Goal: Transaction & Acquisition: Obtain resource

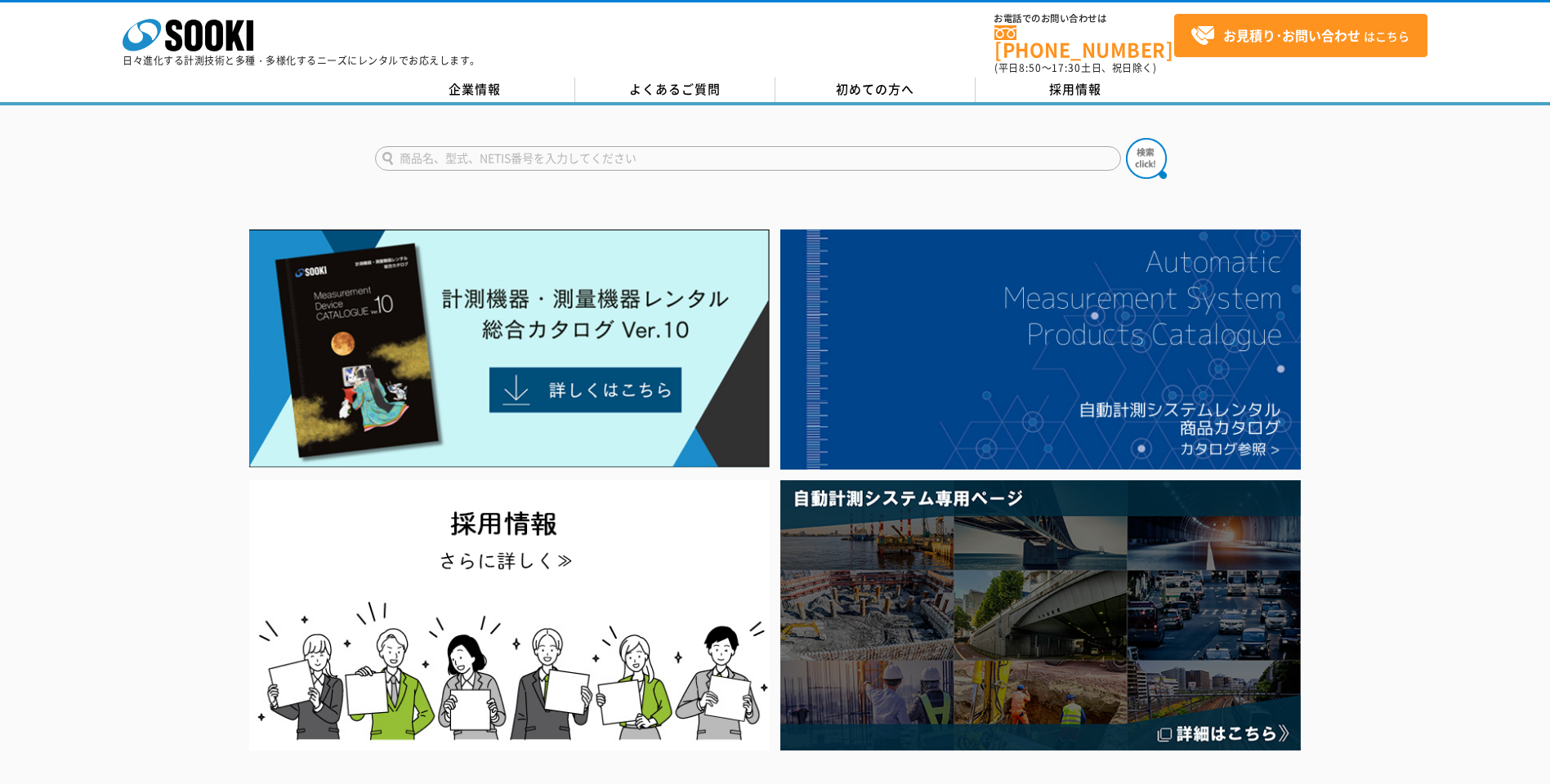
click at [719, 160] on form at bounding box center [775, 161] width 800 height 46
click at [704, 150] on input "text" at bounding box center [748, 159] width 746 height 25
type input "地中"
click at [1126, 138] on button at bounding box center [1146, 159] width 41 height 41
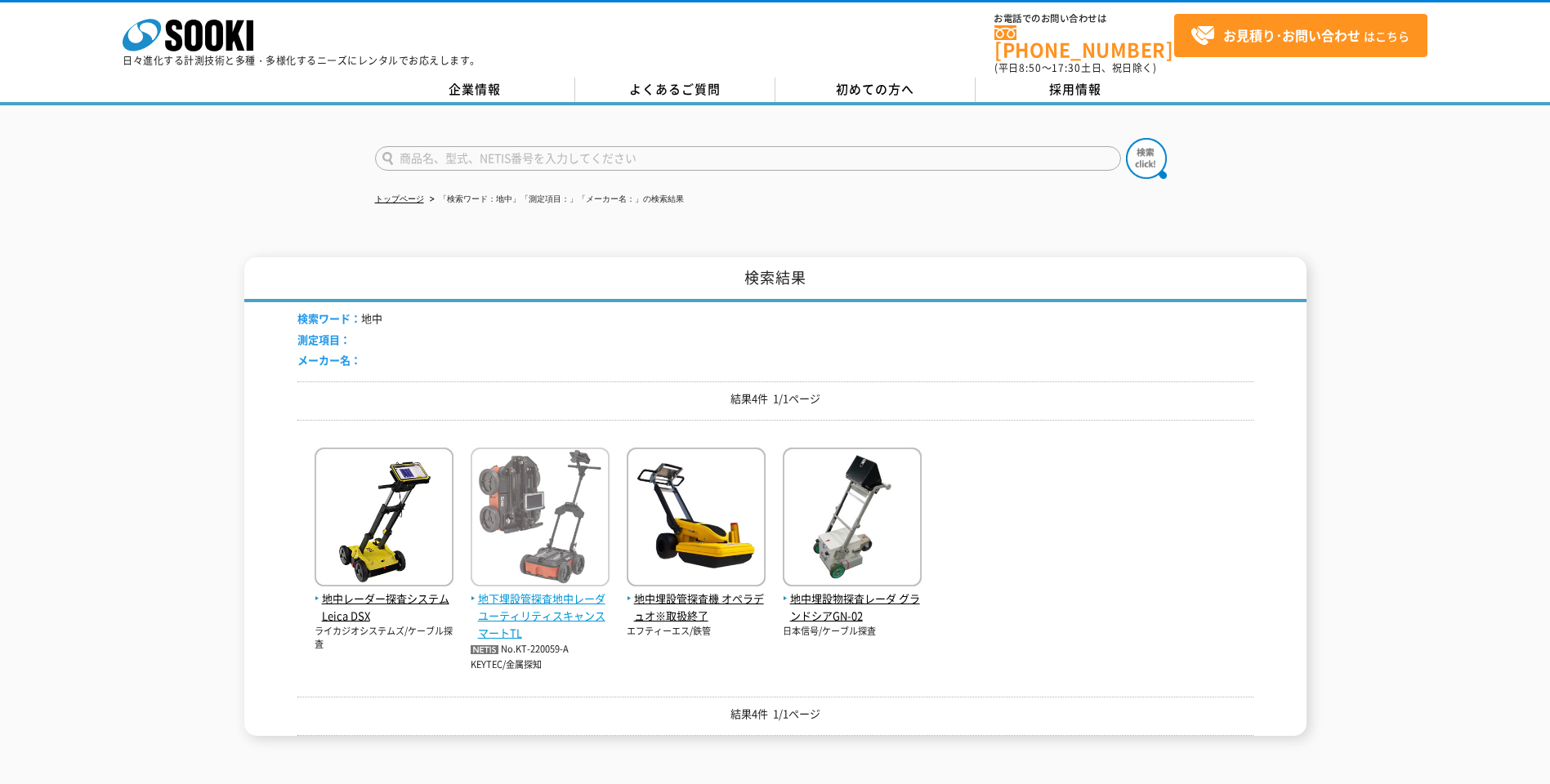
click at [498, 591] on span "地下埋設管探査地中レーダ ユーティリティスキャンスマートTL" at bounding box center [539, 615] width 139 height 51
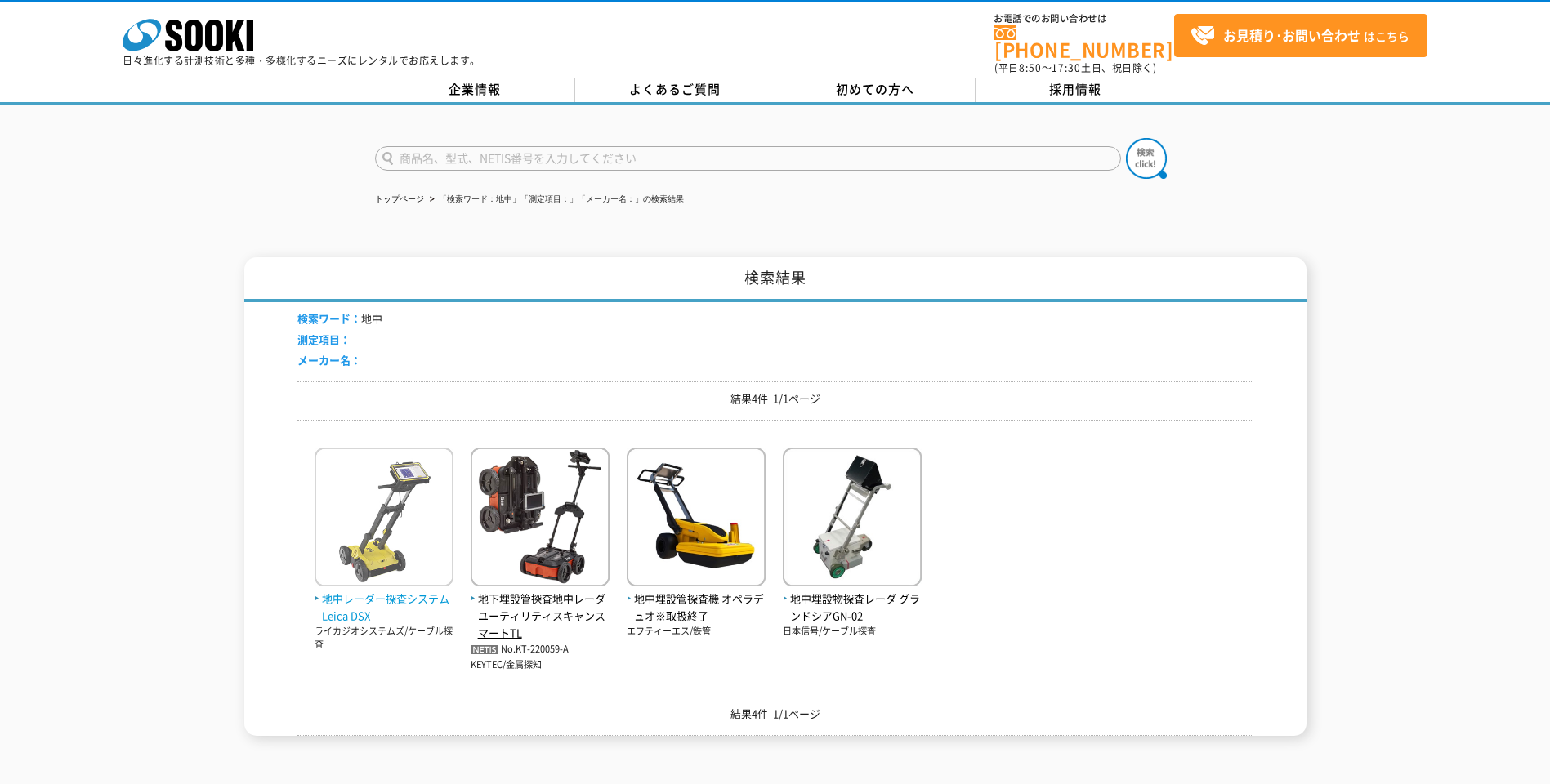
click at [382, 514] on img at bounding box center [384, 519] width 139 height 143
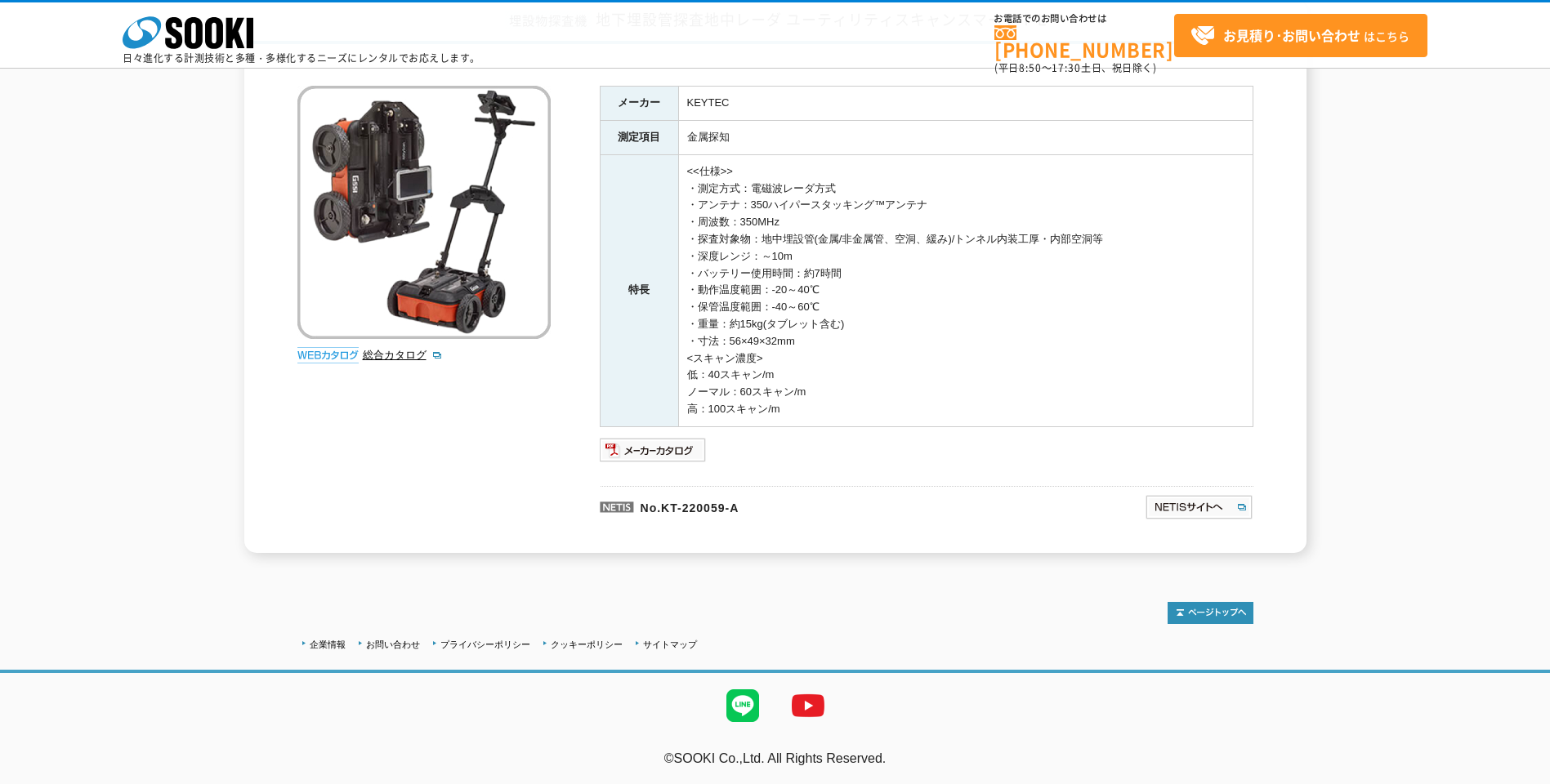
scroll to position [129, 0]
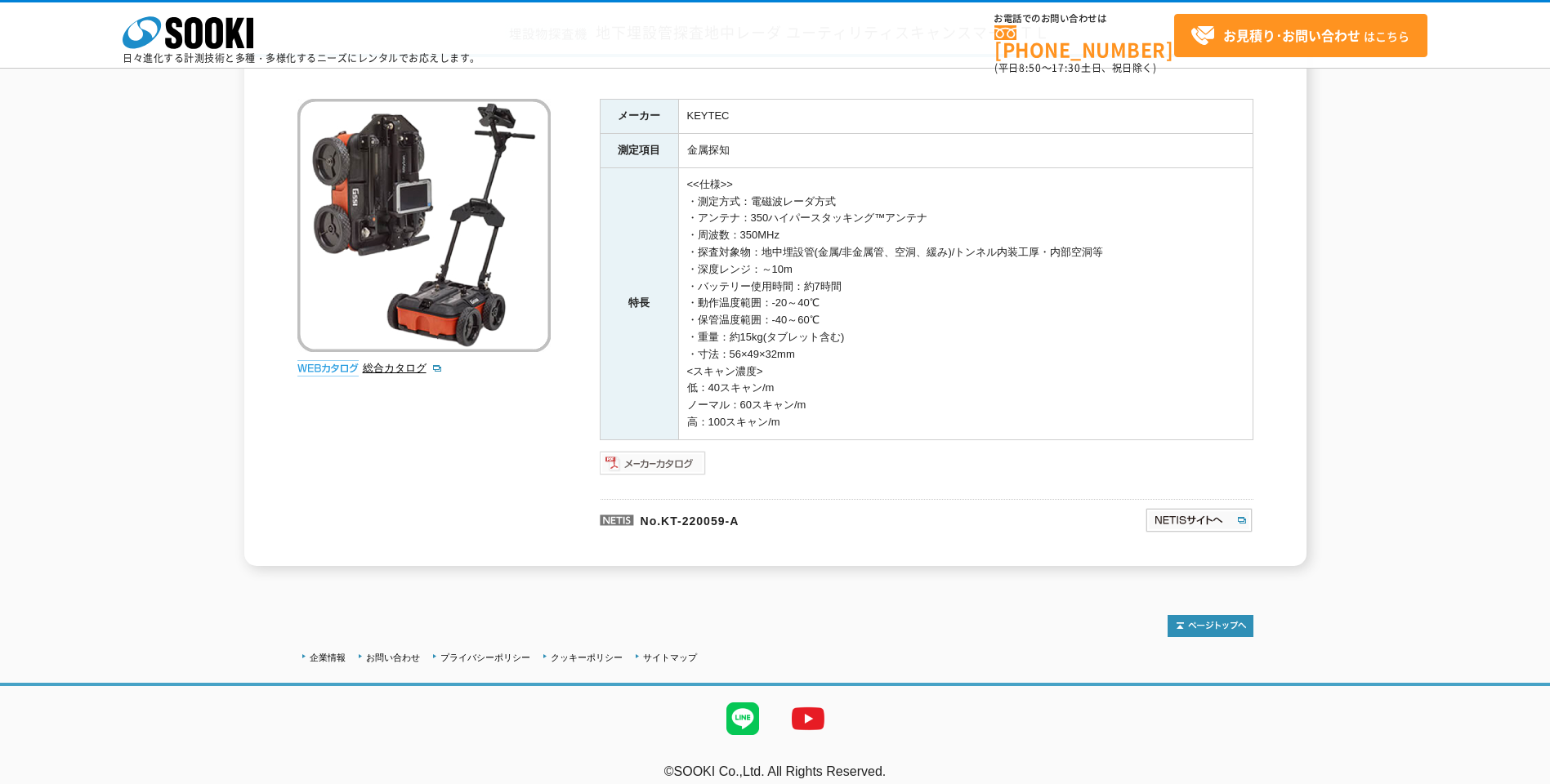
click at [641, 467] on img at bounding box center [653, 462] width 107 height 26
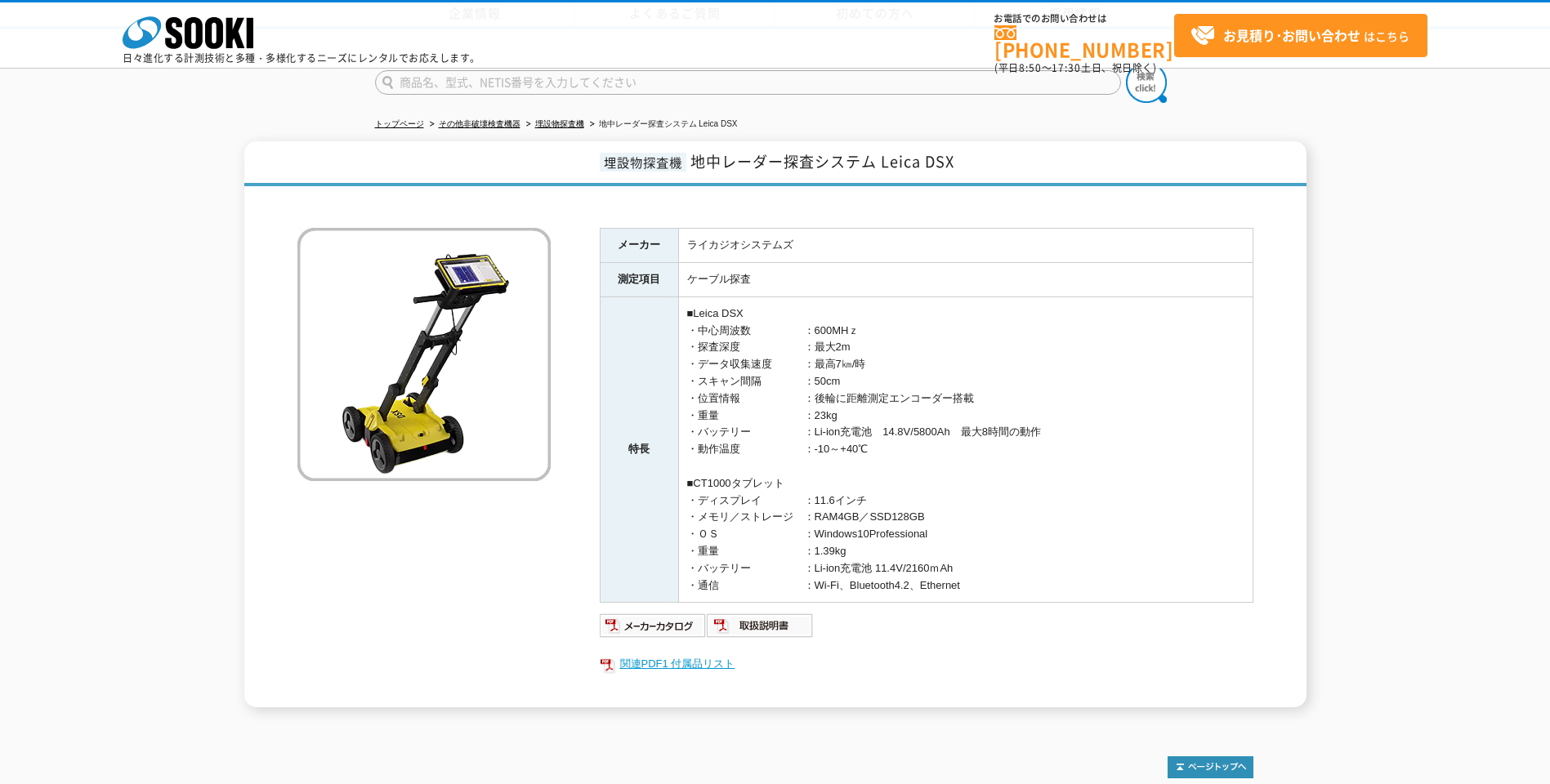
scroll to position [156, 0]
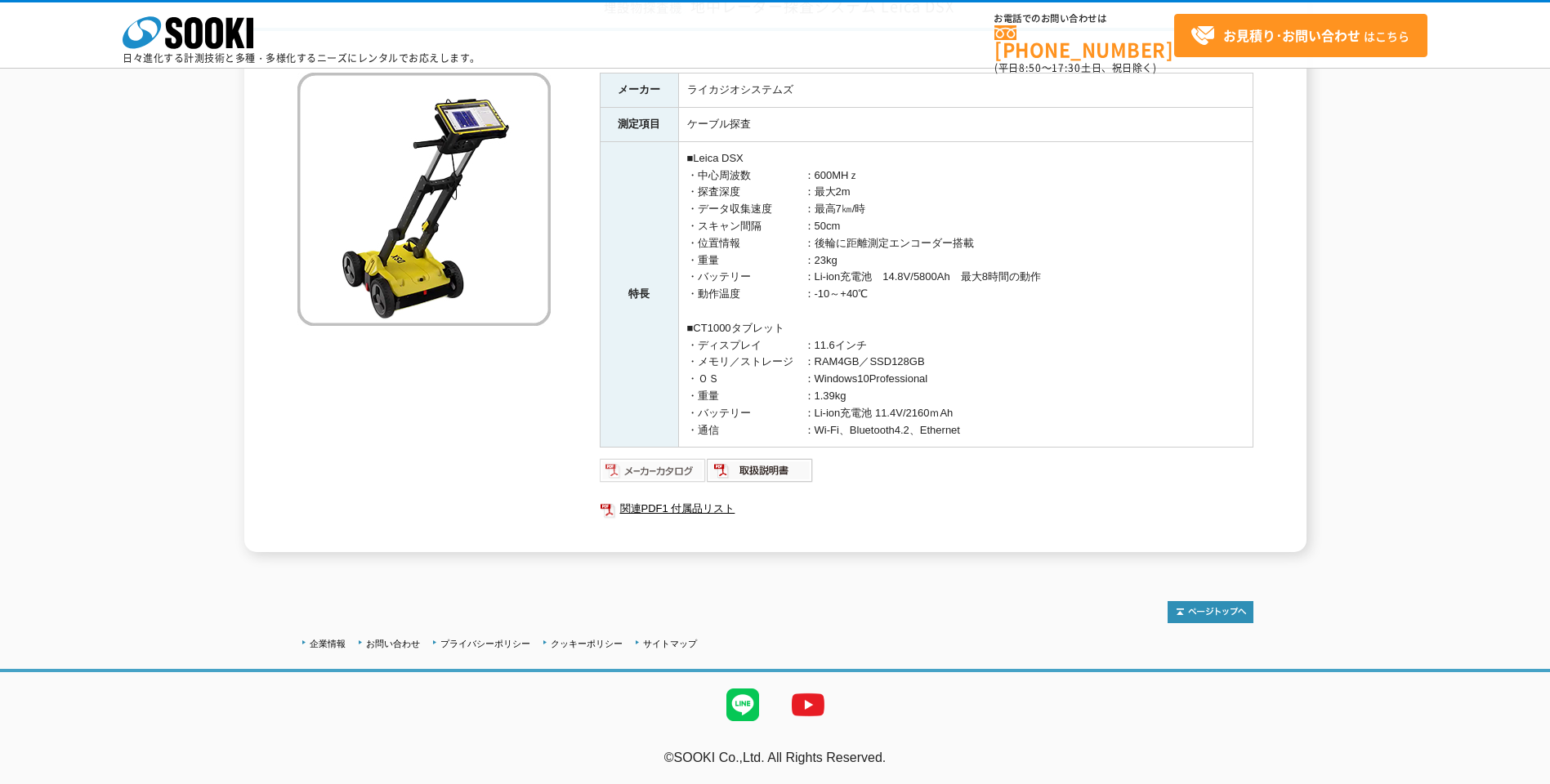
click at [669, 466] on img at bounding box center [653, 470] width 107 height 26
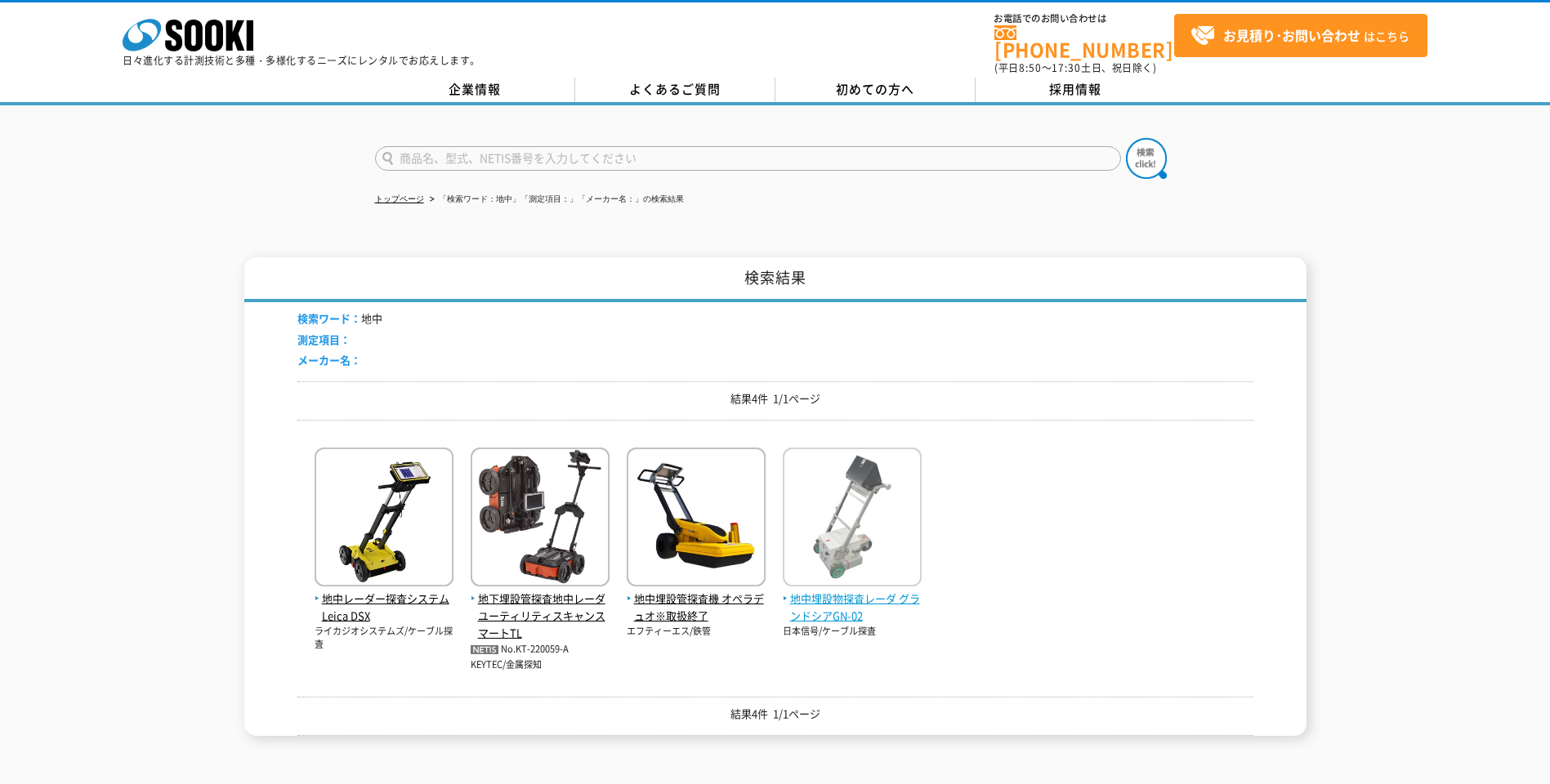
click at [838, 593] on span "地中埋設物探査レーダ グランドシアGN-02" at bounding box center [852, 608] width 139 height 35
drag, startPoint x: 299, startPoint y: 310, endPoint x: 395, endPoint y: 355, distance: 106.0
click at [395, 355] on div "検索ワード： 地中 測定項目： メーカー名：" at bounding box center [775, 341] width 956 height 79
drag, startPoint x: 395, startPoint y: 355, endPoint x: 473, endPoint y: 337, distance: 80.0
click at [473, 337] on div "検索ワード： 地中 測定項目： メーカー名：" at bounding box center [775, 341] width 956 height 79
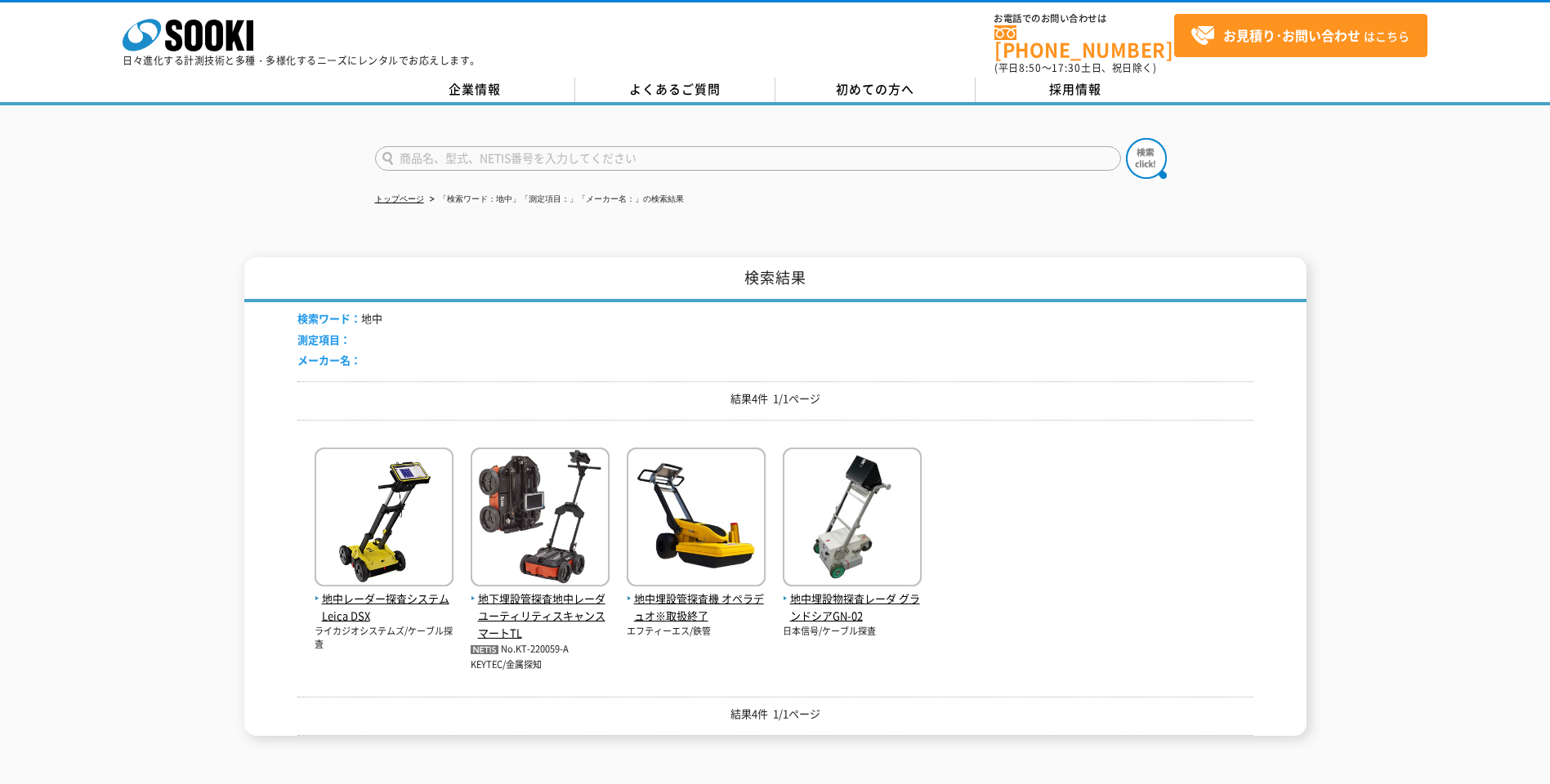
drag, startPoint x: 732, startPoint y: 388, endPoint x: 854, endPoint y: 388, distance: 122.0
click at [854, 390] on p "結果4件 1/1ページ" at bounding box center [775, 398] width 956 height 17
drag, startPoint x: 854, startPoint y: 388, endPoint x: 964, endPoint y: 423, distance: 115.4
click at [964, 433] on div "地中レーダー探査システム Leica DSX ライカジオシステムズ/ケーブル探査 地下埋設管探査地中レーダ ユーティリティスキャンスマートTL No.KT-2…" at bounding box center [775, 553] width 956 height 239
drag, startPoint x: 746, startPoint y: 267, endPoint x: 826, endPoint y: 267, distance: 80.0
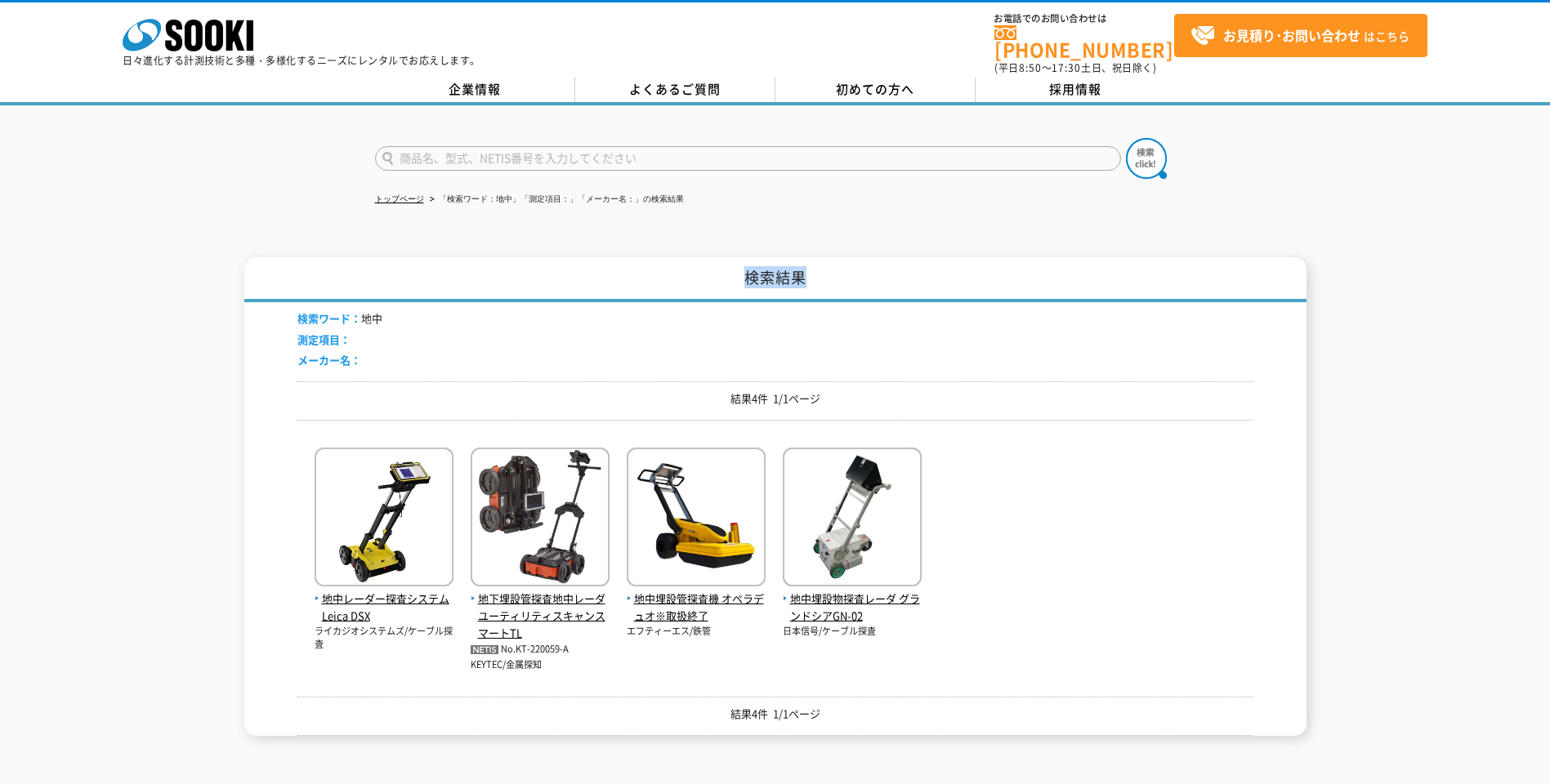
click at [826, 267] on h1 "検索結果" at bounding box center [775, 279] width 1062 height 45
drag, startPoint x: 826, startPoint y: 267, endPoint x: 862, endPoint y: 282, distance: 39.0
click at [862, 282] on h1 "検索結果" at bounding box center [775, 279] width 1062 height 45
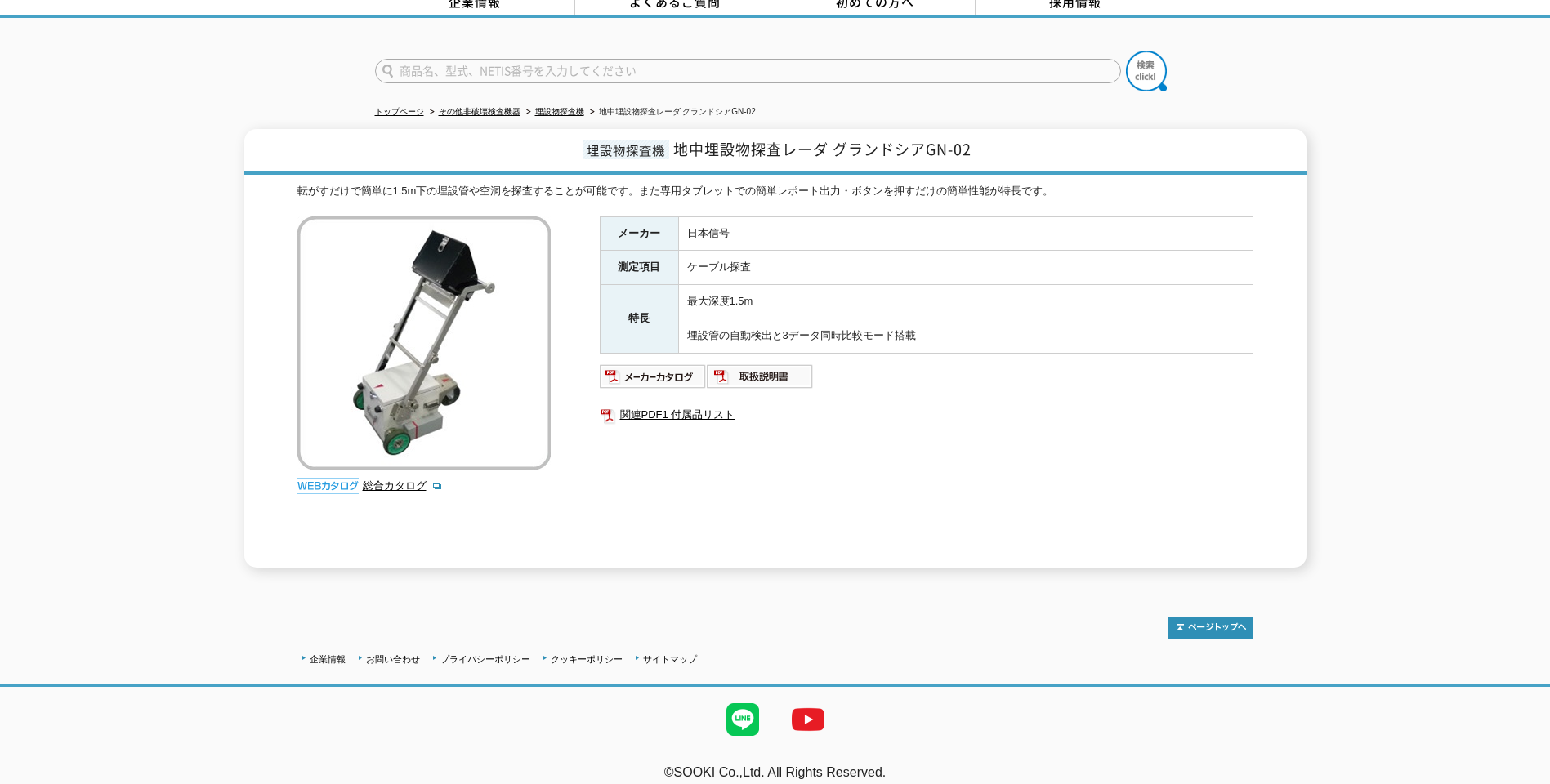
scroll to position [73, 0]
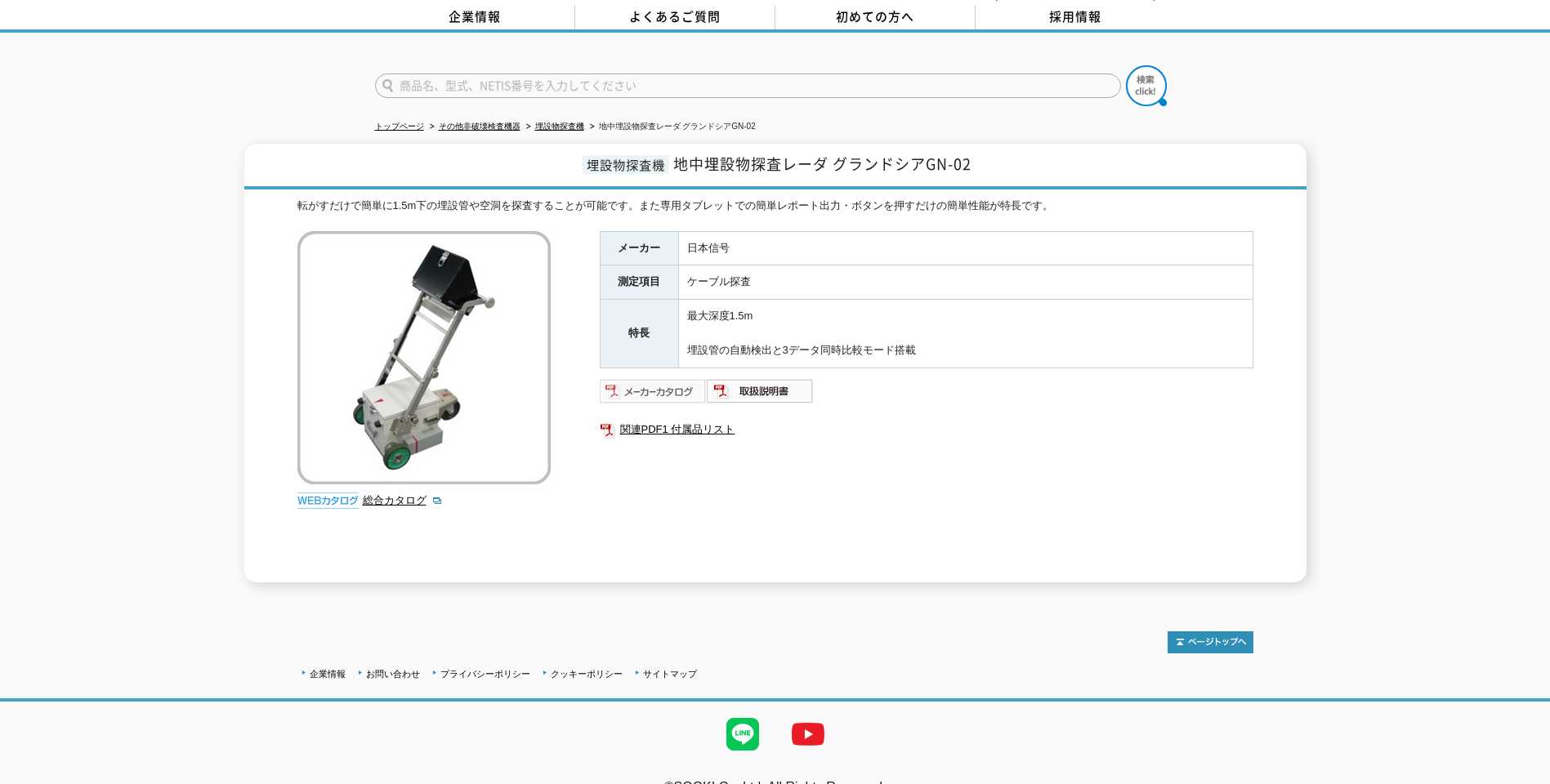
click at [654, 382] on img at bounding box center [653, 390] width 107 height 26
